Goal: Feedback & Contribution: Submit feedback/report problem

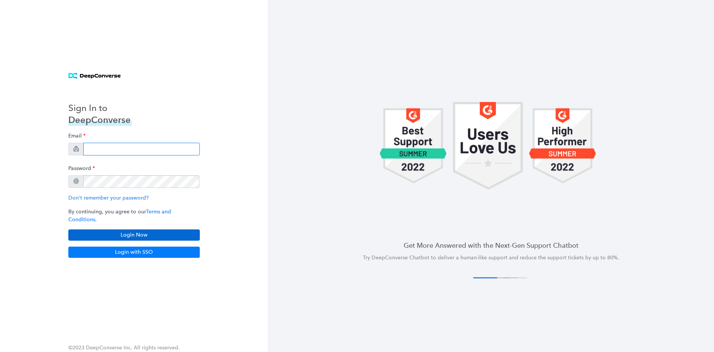
type input "[PERSON_NAME][EMAIL_ADDRESS][PERSON_NAME][DOMAIN_NAME]"
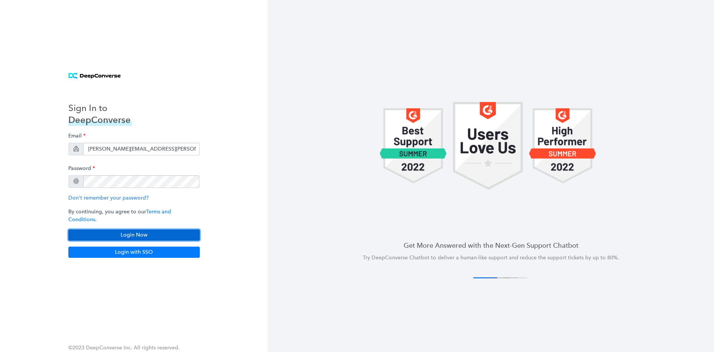
click at [179, 231] on button "Login Now" at bounding box center [133, 234] width 131 height 11
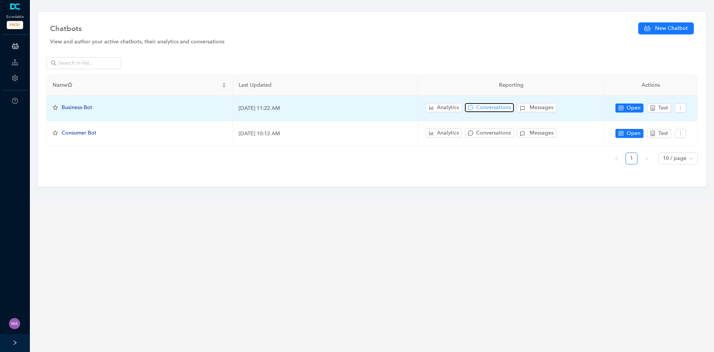
click at [474, 106] on button "Conversations" at bounding box center [489, 107] width 49 height 9
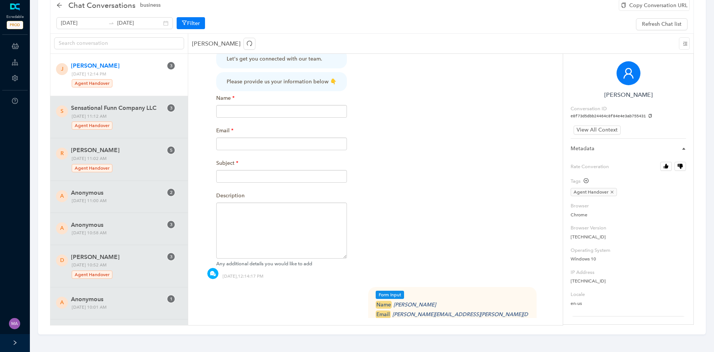
scroll to position [392, 0]
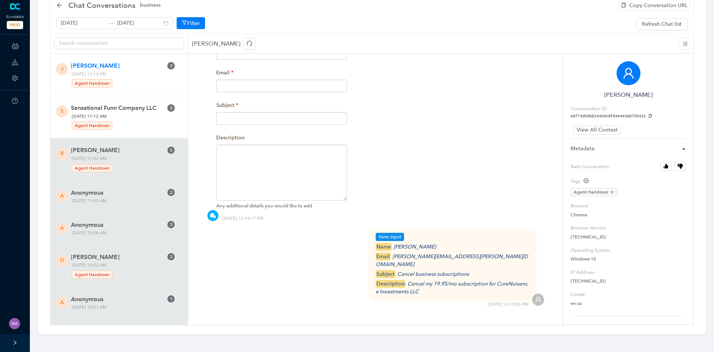
click at [103, 111] on span "Sensational Funn Company LLC" at bounding box center [117, 107] width 92 height 9
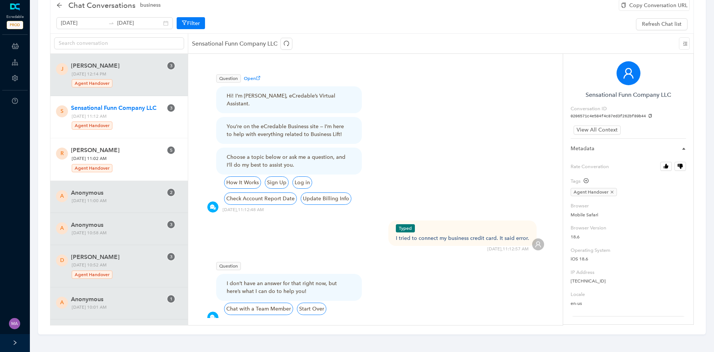
click at [118, 152] on span "[PERSON_NAME]" at bounding box center [117, 150] width 92 height 9
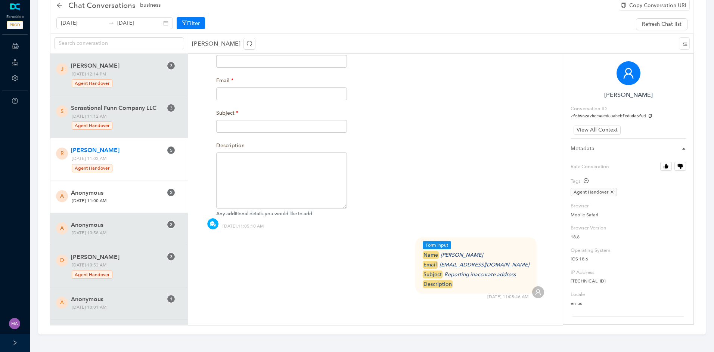
scroll to position [149, 0]
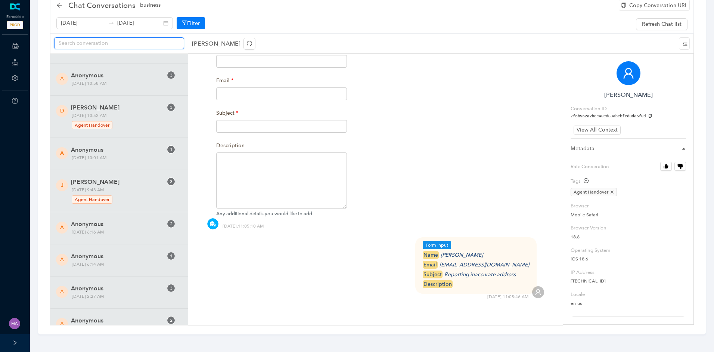
click at [125, 43] on input "text" at bounding box center [116, 43] width 115 height 8
paste input "info@therapaybizsolutions.com"
type input "info@therapaybizsolutions.com"
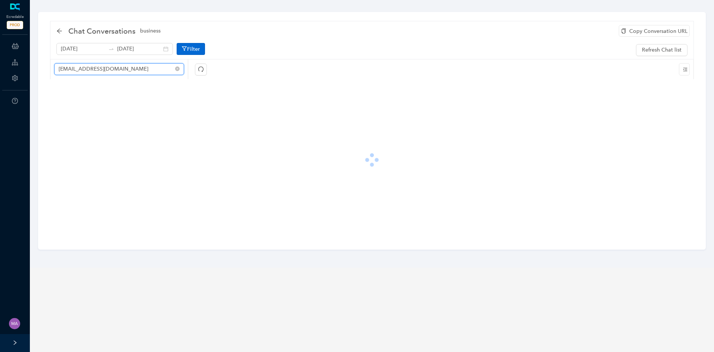
scroll to position [0, 0]
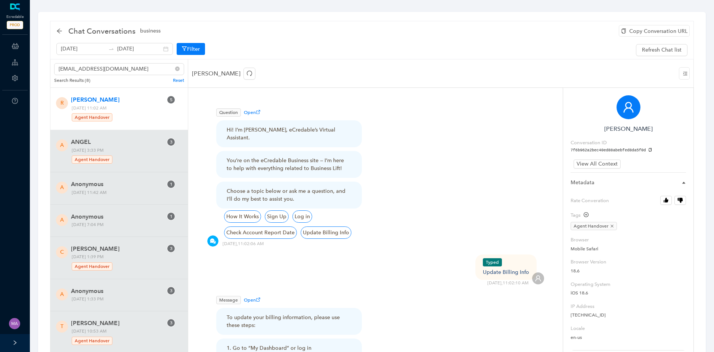
click at [134, 104] on span "Thursday, August 14, 2025 11:02 AM Agent Handover" at bounding box center [122, 113] width 107 height 18
drag, startPoint x: 253, startPoint y: 269, endPoint x: 212, endPoint y: 135, distance: 140.0
click at [179, 69] on icon "close-circle" at bounding box center [177, 68] width 4 height 4
click at [148, 69] on input "text" at bounding box center [116, 69] width 115 height 8
type input "laura"
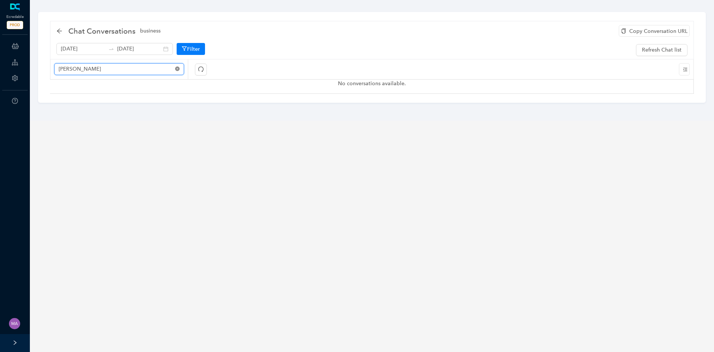
click at [178, 70] on icon "close-circle" at bounding box center [177, 68] width 4 height 4
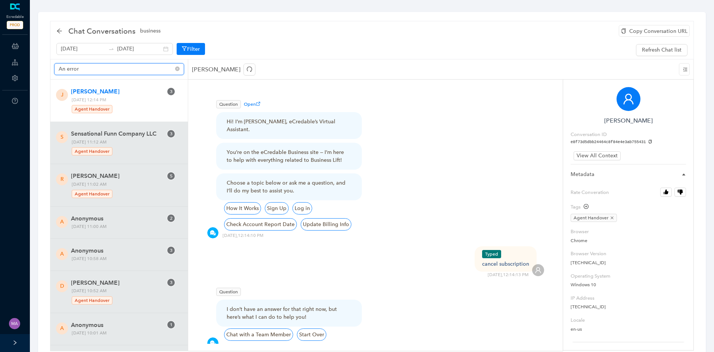
type input "An error"
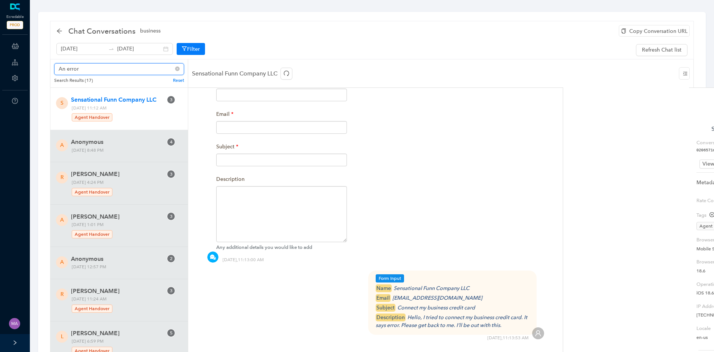
scroll to position [392, 0]
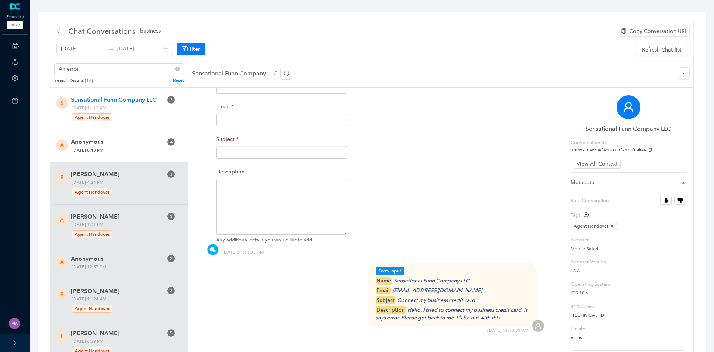
click at [104, 148] on span "[DATE] 8:48 PM" at bounding box center [122, 150] width 107 height 8
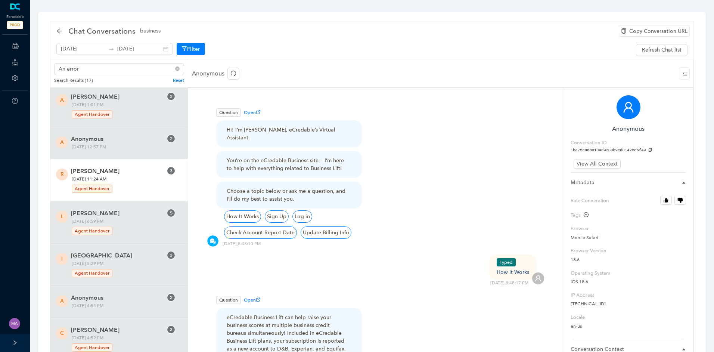
scroll to position [121, 0]
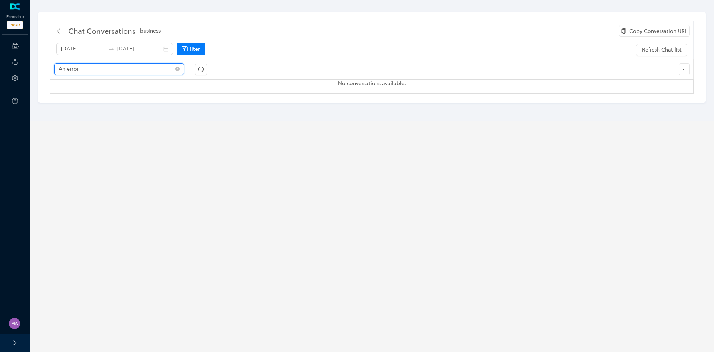
click at [156, 66] on input "An error" at bounding box center [116, 69] width 115 height 8
click at [201, 66] on icon "redo" at bounding box center [201, 69] width 6 height 6
click at [146, 70] on input "An error" at bounding box center [116, 69] width 115 height 8
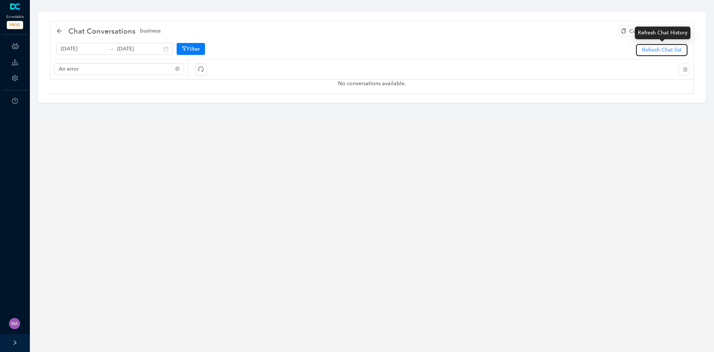
click at [659, 47] on span "Refresh Chat list" at bounding box center [662, 50] width 40 height 8
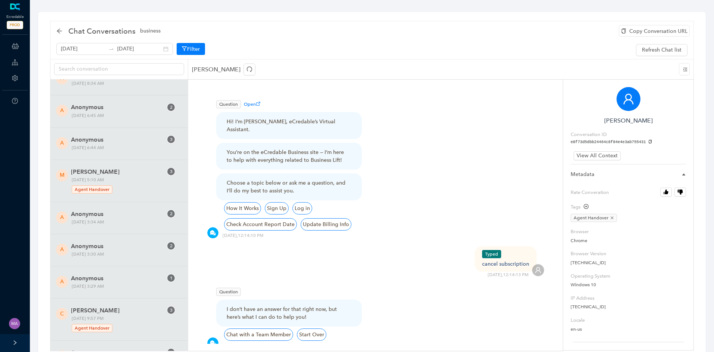
scroll to position [3250, 0]
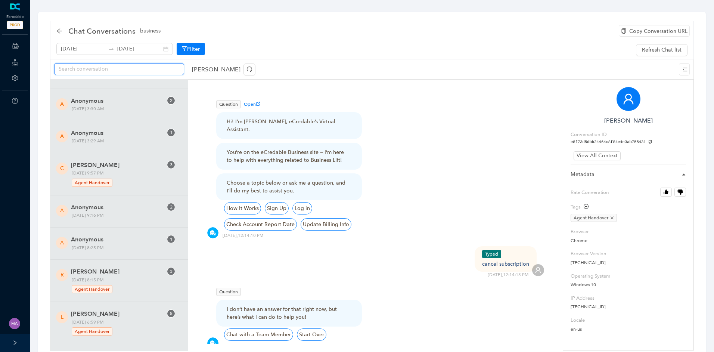
click at [105, 71] on input "text" at bounding box center [116, 69] width 115 height 8
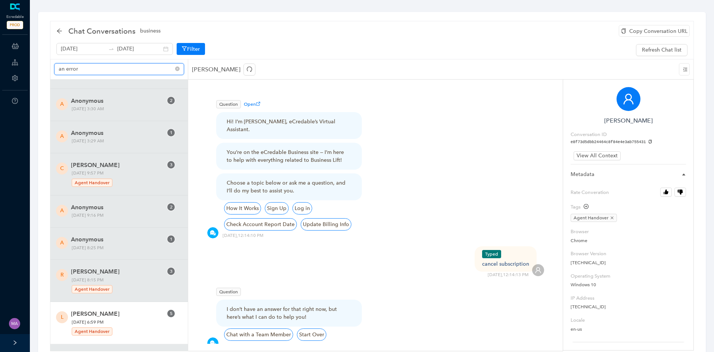
type input "an error"
click at [108, 327] on span "Agent Handover" at bounding box center [92, 331] width 41 height 8
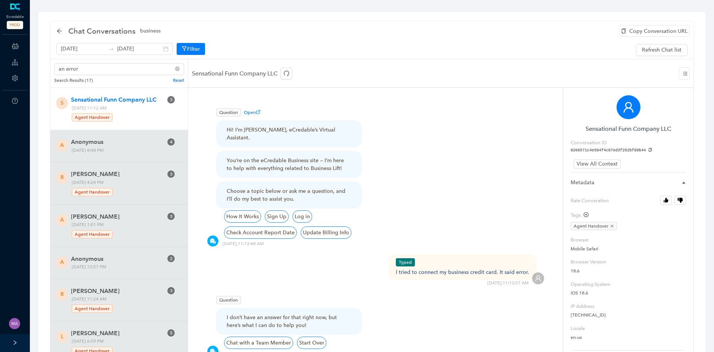
scroll to position [121, 0]
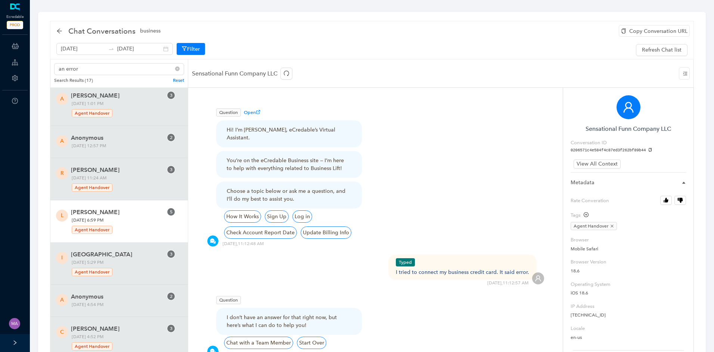
click at [121, 219] on span "Monday, August 11, 2025 6:59 PM Agent Handover" at bounding box center [122, 225] width 107 height 18
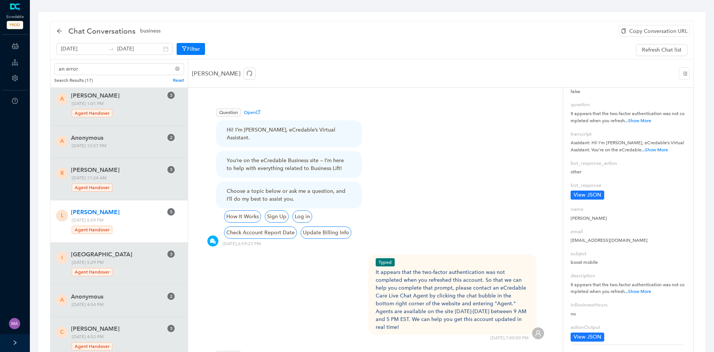
click at [640, 29] on div "Copy Conversation URL" at bounding box center [654, 31] width 71 height 12
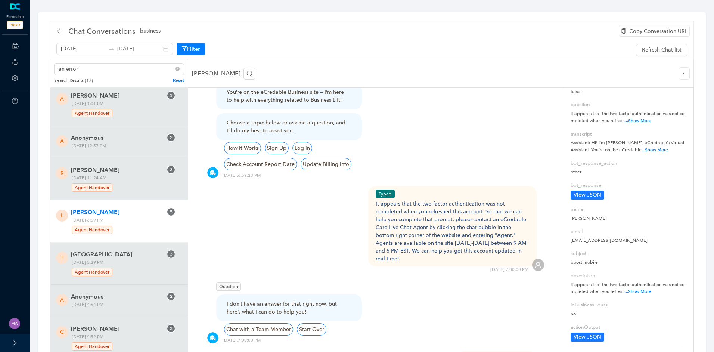
scroll to position [224, 0]
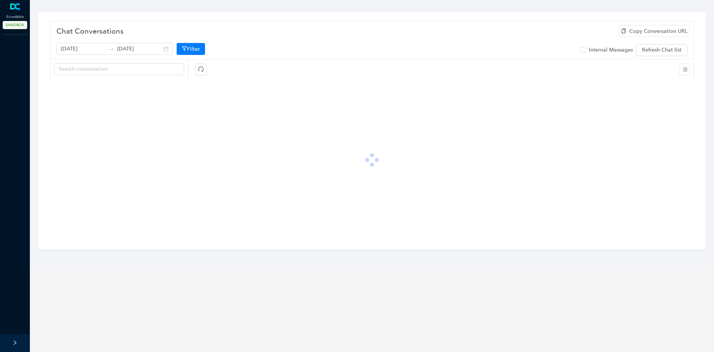
type input "[DATE]"
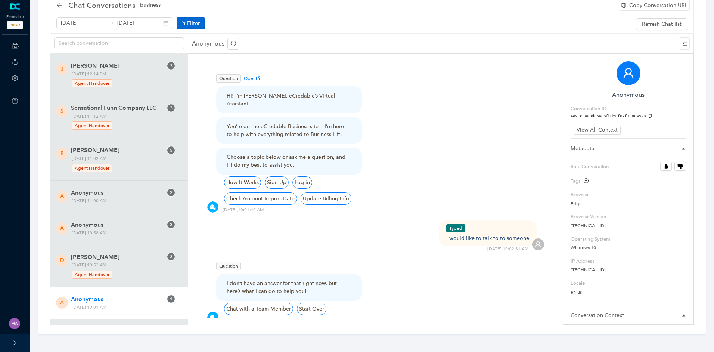
scroll to position [114, 0]
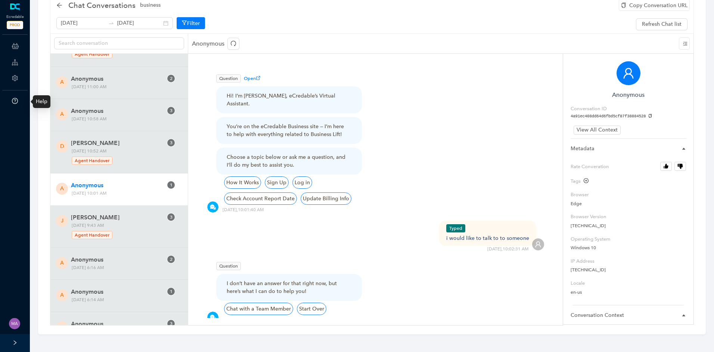
click at [18, 100] on li "Help" at bounding box center [14, 101] width 27 height 15
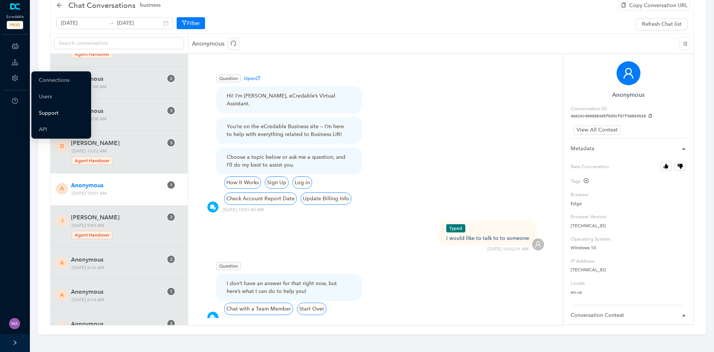
click at [47, 114] on link "Support" at bounding box center [49, 113] width 20 height 15
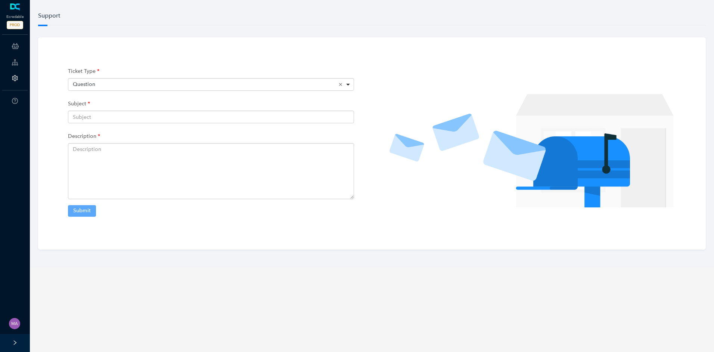
click at [112, 82] on div "Question Remove item" at bounding box center [211, 84] width 277 height 7
click at [101, 120] on input "text" at bounding box center [211, 117] width 286 height 13
click at [252, 158] on textarea at bounding box center [211, 171] width 286 height 56
type textarea "T"
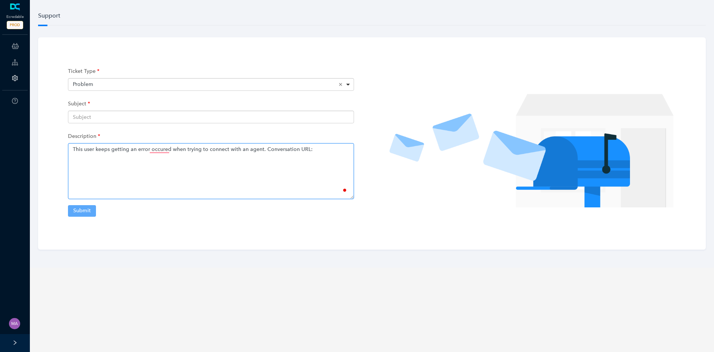
paste textarea "[URL][DOMAIN_NAME]"
type textarea "This user keeps getting an error occured when trying to connect with an agent. …"
click at [123, 114] on input "text" at bounding box center [211, 117] width 286 height 13
type input "An error occurred"
click at [164, 147] on textarea "This user keeps getting an error occured when trying to connect with an agent. …" at bounding box center [211, 171] width 286 height 56
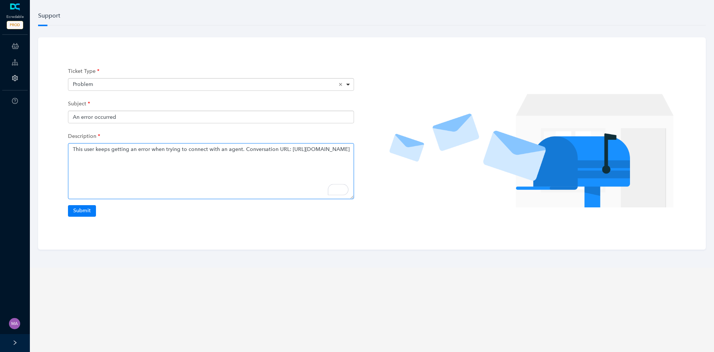
type textarea "This user keeps getting an error when trying to connect with an agent. Conversa…"
click at [133, 119] on input "An error occurred" at bounding box center [211, 117] width 286 height 13
click at [134, 116] on input "An error occurred" at bounding box center [211, 117] width 286 height 13
click at [146, 118] on input "An error occurred" at bounding box center [211, 117] width 286 height 13
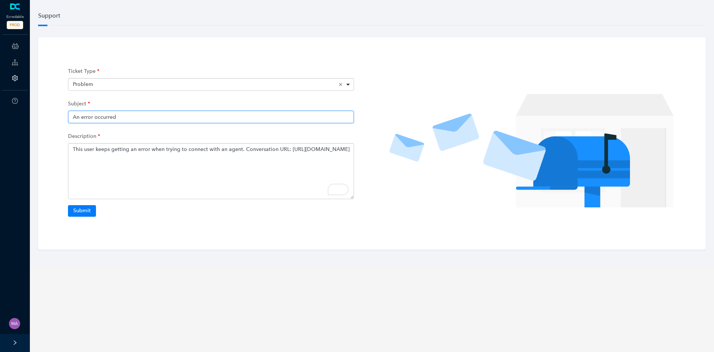
click at [146, 118] on input "An error occurred" at bounding box center [211, 117] width 286 height 13
type input "User unable to complete Agent Handover"
click at [85, 215] on button "Submit" at bounding box center [82, 210] width 28 height 11
